Goal: Task Accomplishment & Management: Manage account settings

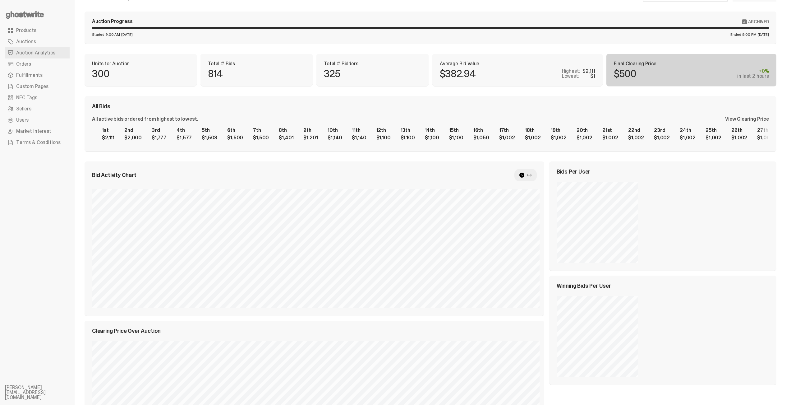
scroll to position [20, 0]
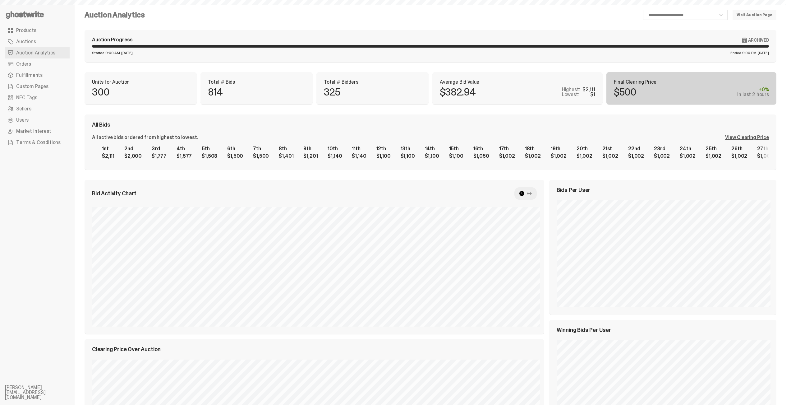
select select "**"
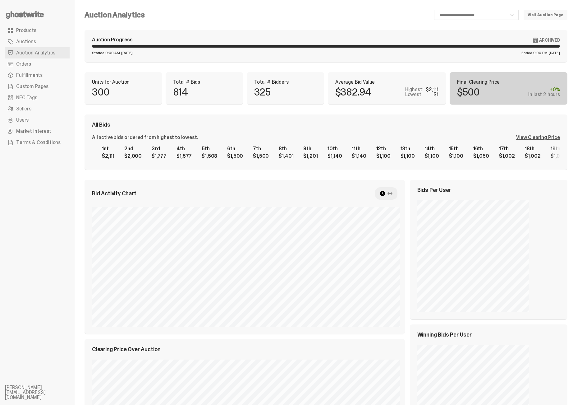
scroll to position [224, 0]
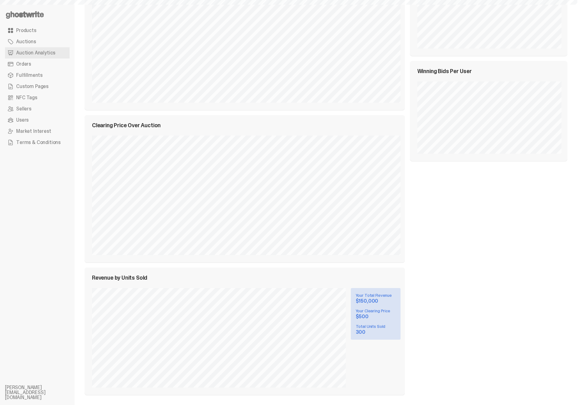
select select "**"
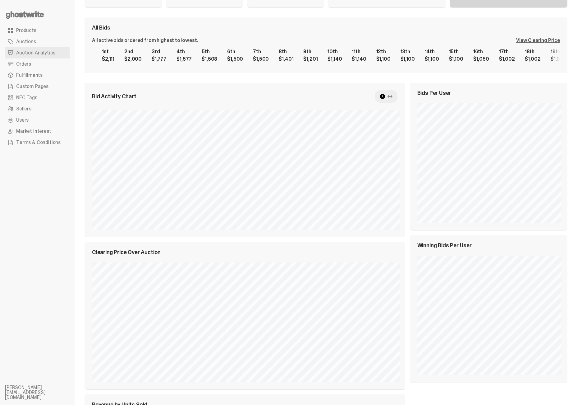
scroll to position [0, 0]
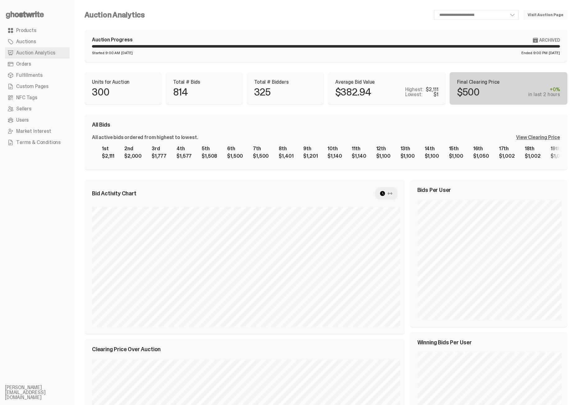
click at [31, 67] on link "Orders" at bounding box center [37, 63] width 65 height 11
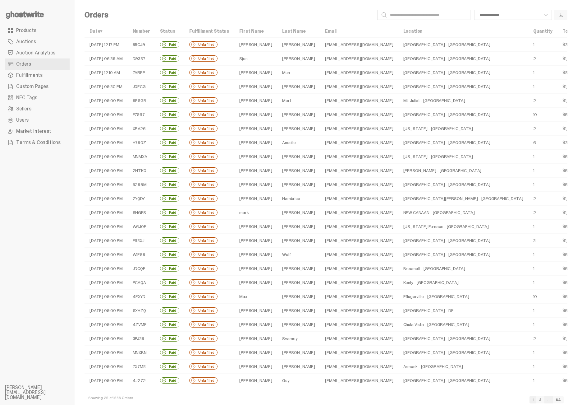
scroll to position [17, 0]
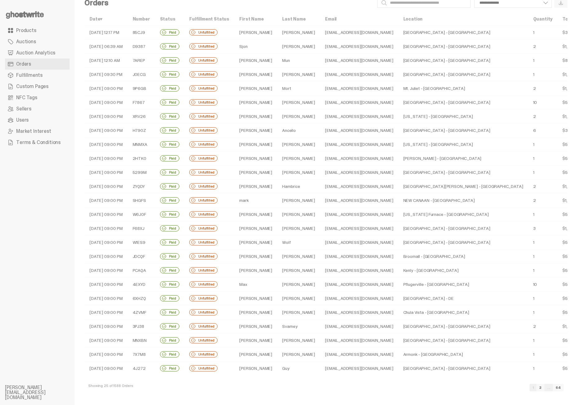
click at [545, 388] on link "2" at bounding box center [541, 387] width 8 height 7
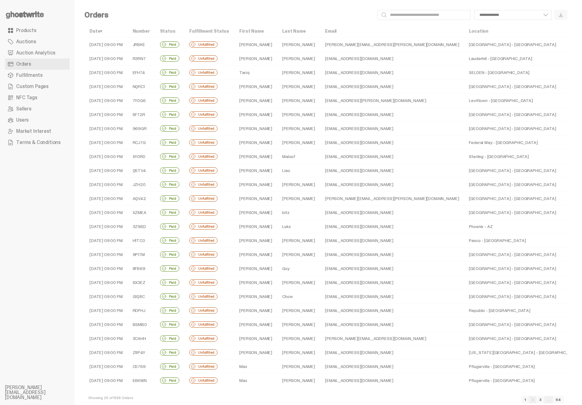
scroll to position [17, 0]
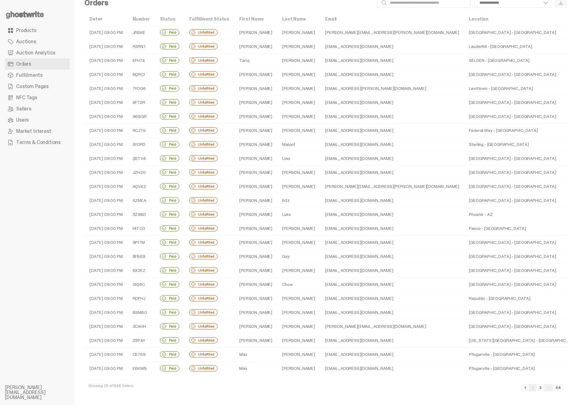
click at [545, 389] on link "3" at bounding box center [541, 387] width 8 height 7
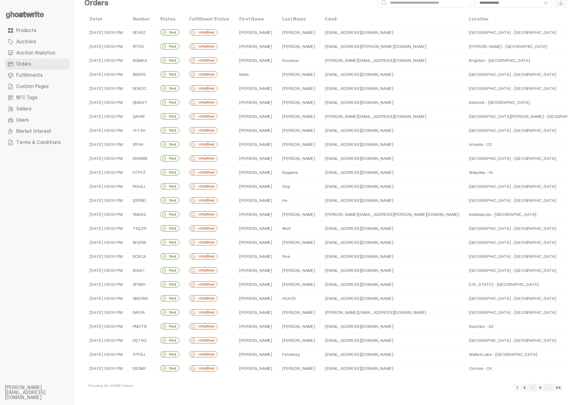
scroll to position [17, 0]
click at [545, 388] on link "4" at bounding box center [540, 387] width 8 height 7
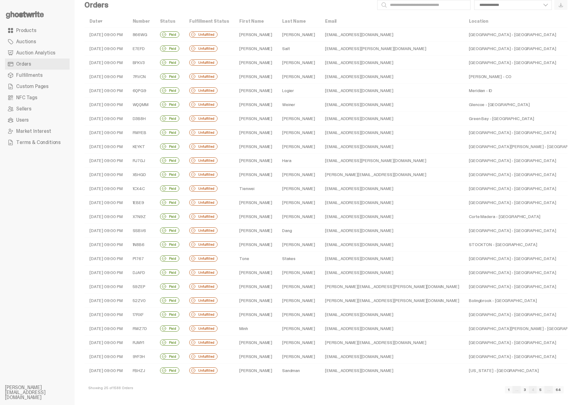
scroll to position [17, 0]
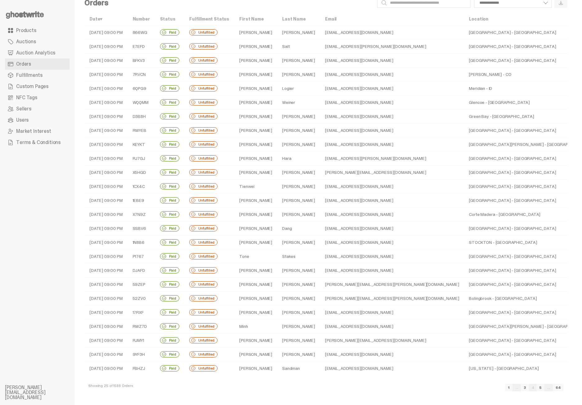
click at [545, 390] on link "5" at bounding box center [541, 387] width 8 height 7
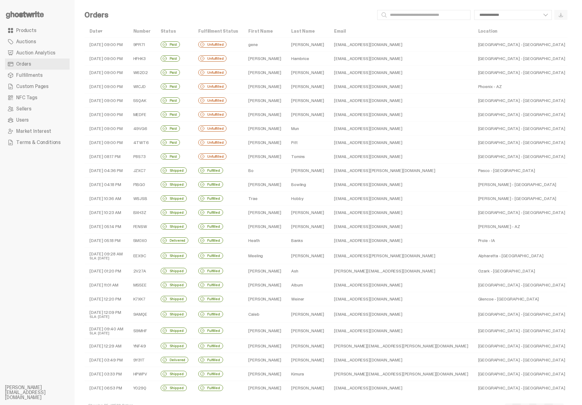
scroll to position [24, 0]
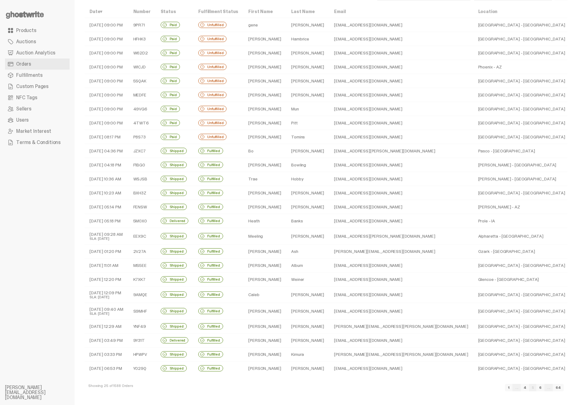
click at [545, 388] on link "6" at bounding box center [541, 387] width 8 height 7
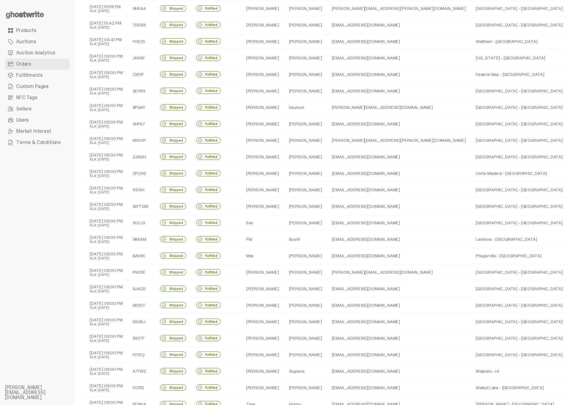
scroll to position [79, 0]
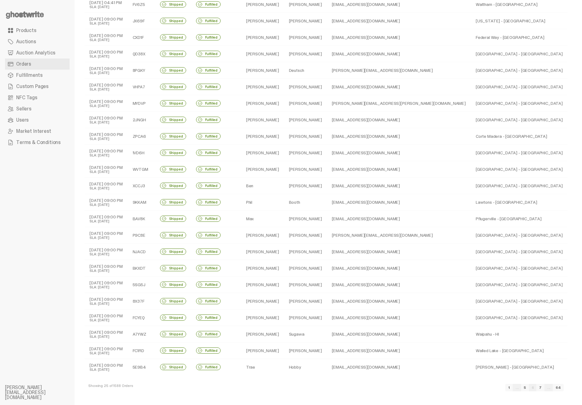
click at [545, 387] on link "7" at bounding box center [541, 387] width 8 height 7
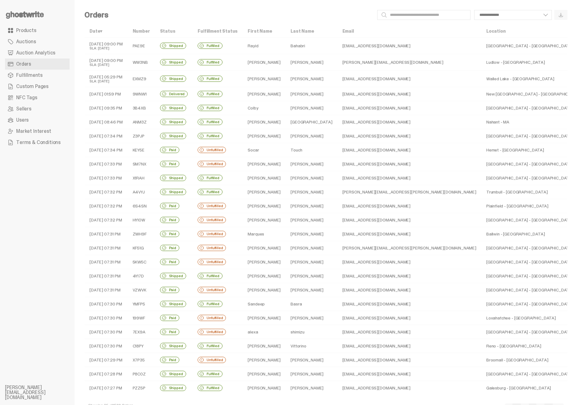
scroll to position [24, 0]
